Goal: Check status

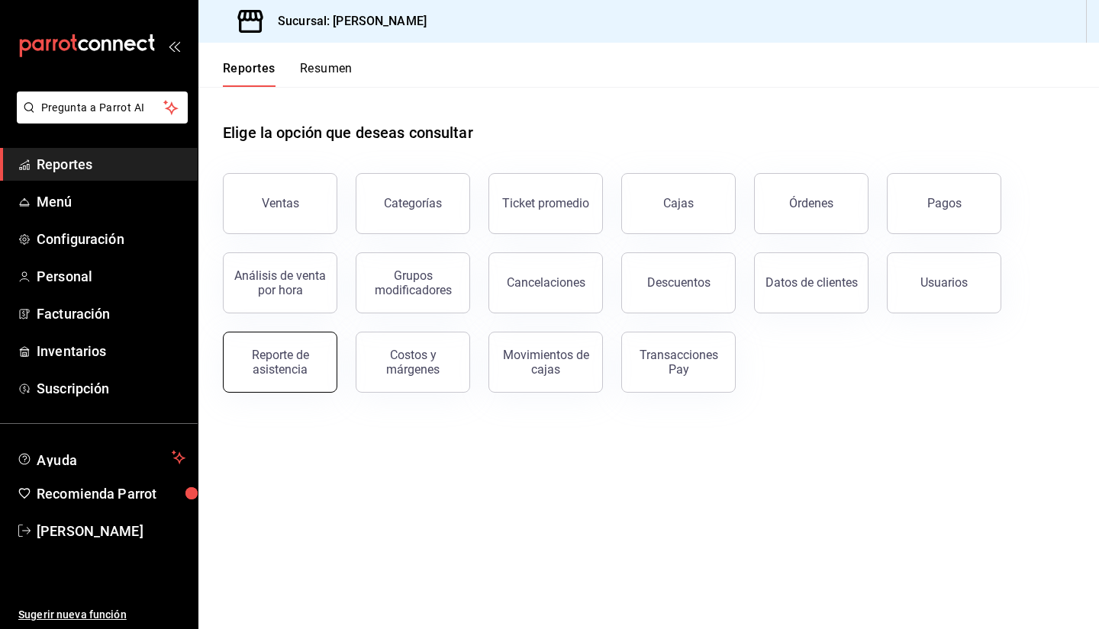
click at [282, 356] on div "Reporte de asistencia" at bounding box center [280, 362] width 95 height 29
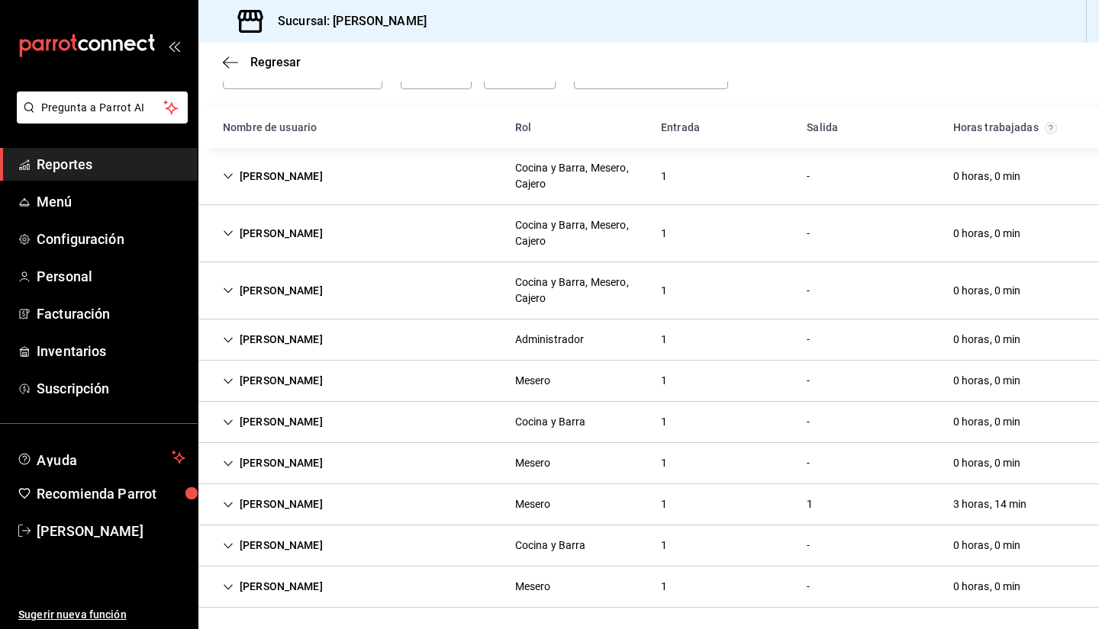
scroll to position [98, 0]
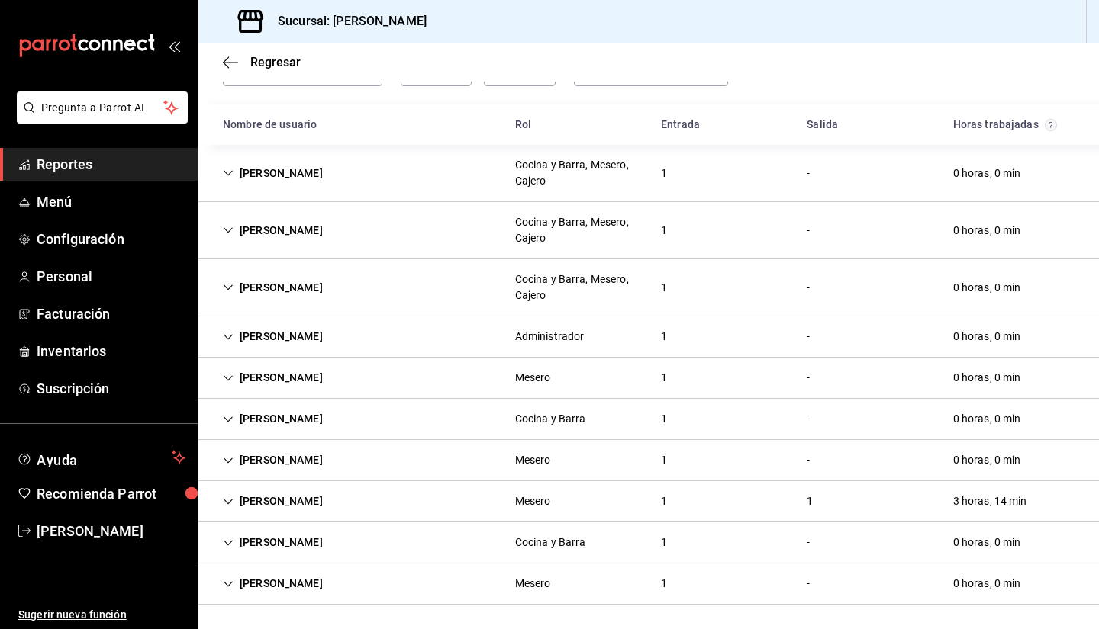
click at [231, 372] on div "[PERSON_NAME]" at bounding box center [273, 378] width 124 height 28
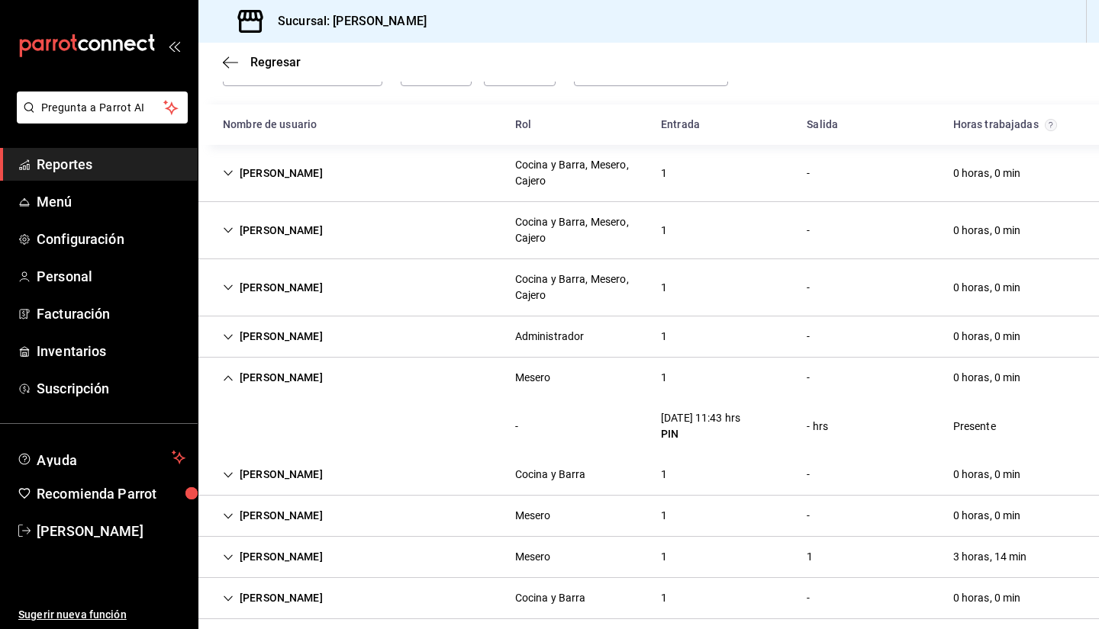
click at [231, 372] on div "[PERSON_NAME]" at bounding box center [273, 378] width 124 height 28
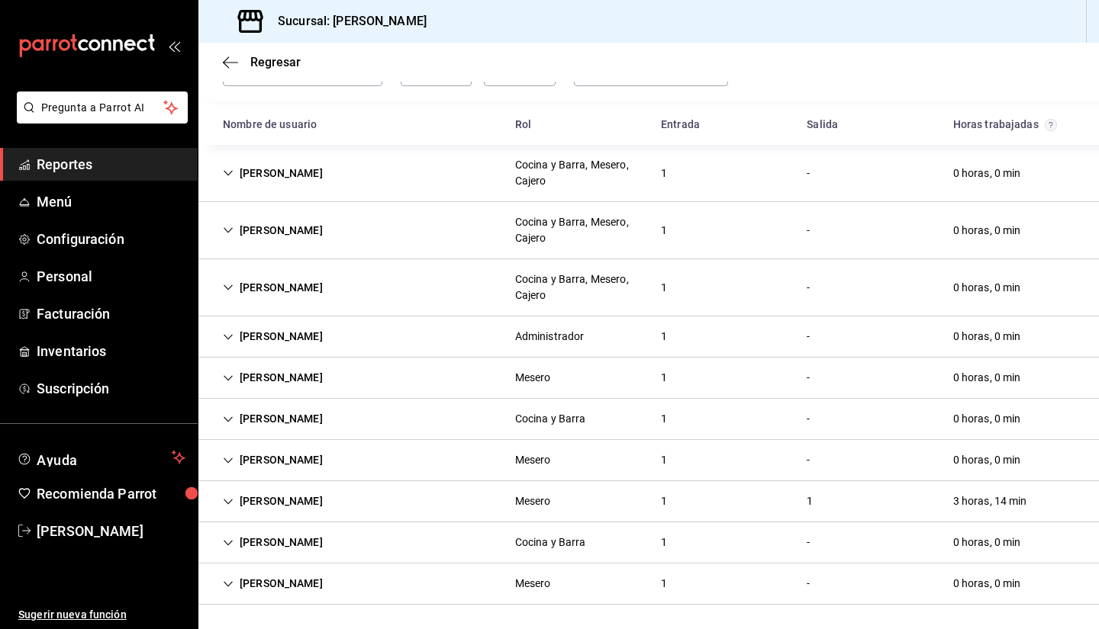
click at [224, 372] on div "[PERSON_NAME]" at bounding box center [273, 378] width 124 height 28
